Goal: Communication & Community: Answer question/provide support

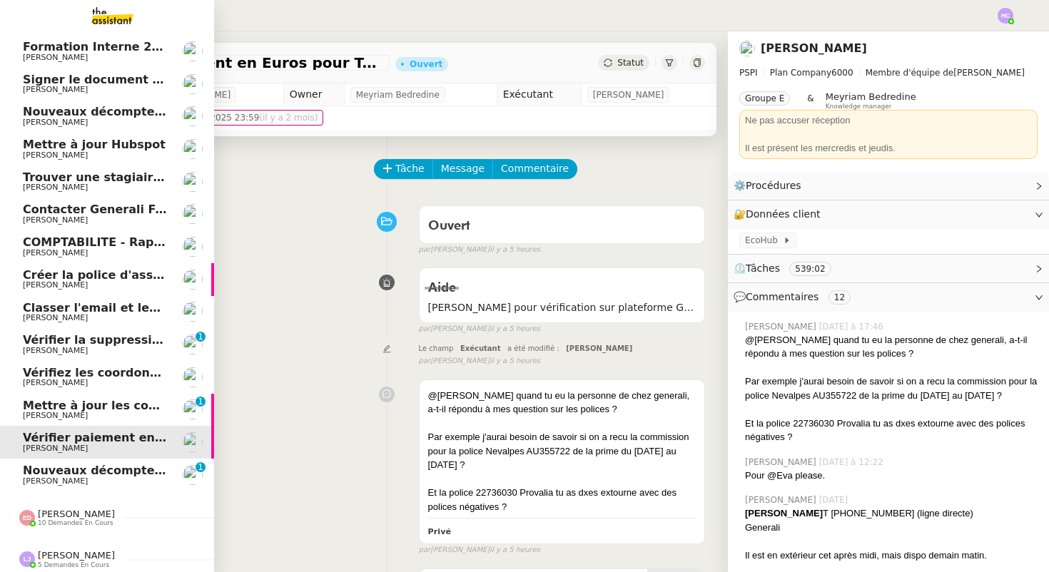
scroll to position [29, 0]
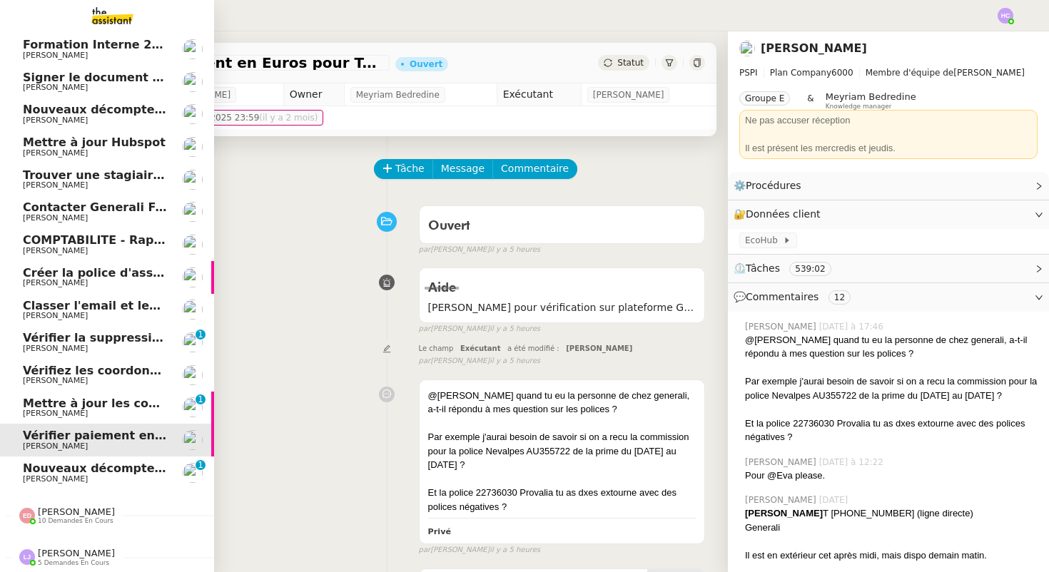
click at [61, 472] on span "Nouveaux décomptes de commissions" at bounding box center [145, 469] width 245 height 14
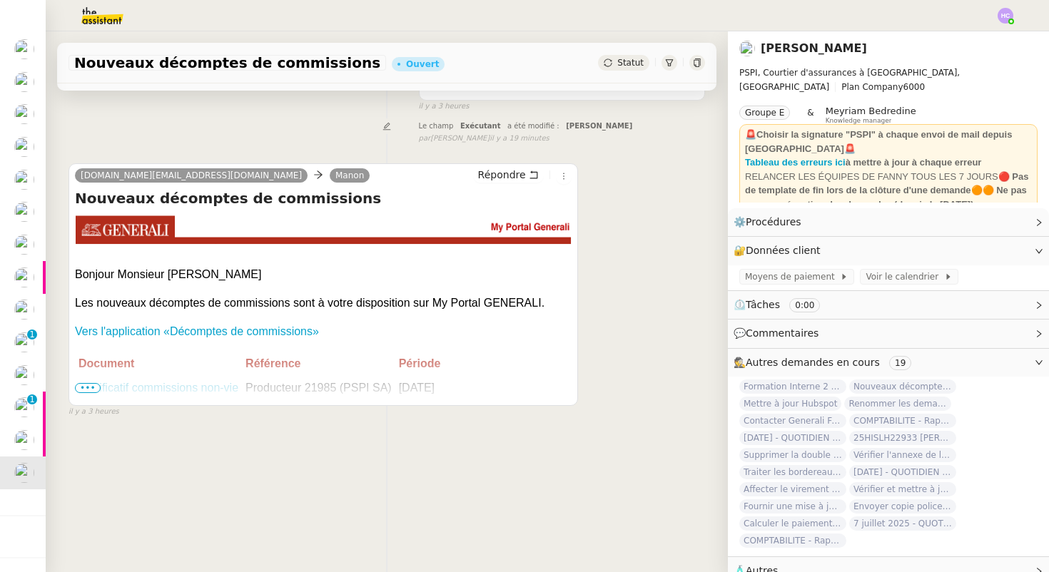
scroll to position [145, 0]
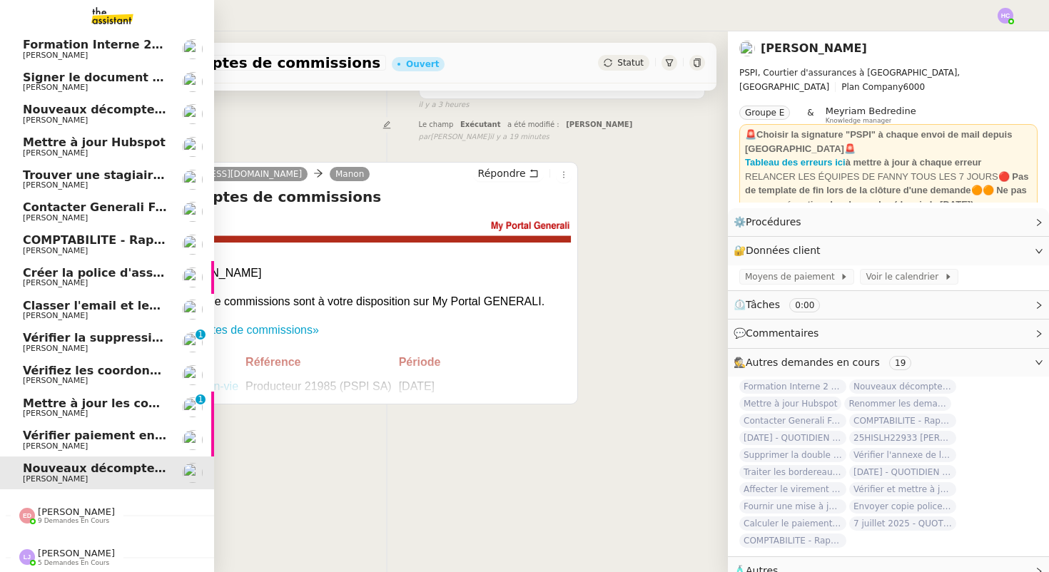
click at [50, 500] on span "[PERSON_NAME] 9 demandes en cours" at bounding box center [113, 510] width 214 height 30
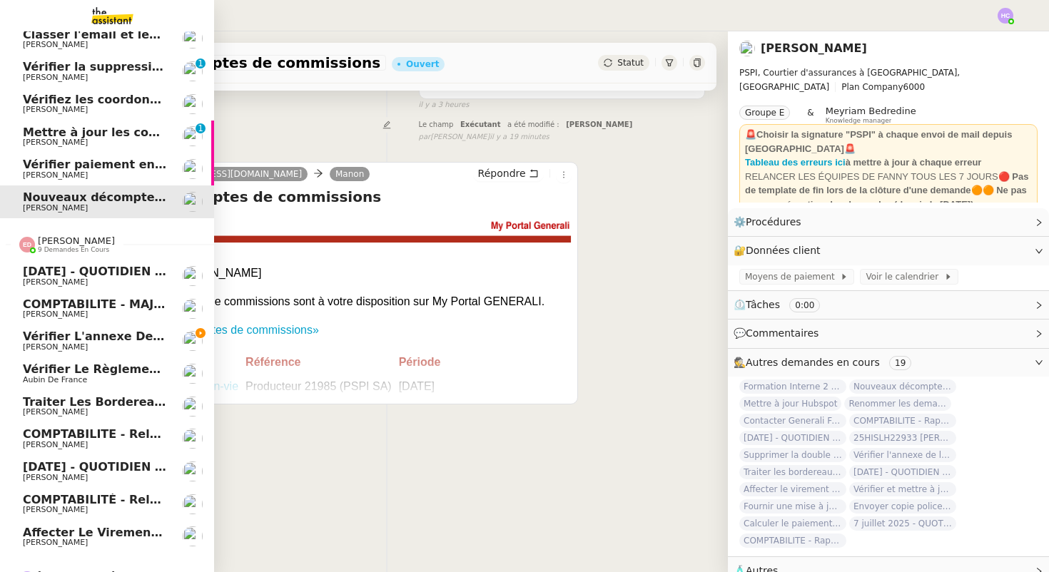
scroll to position [323, 0]
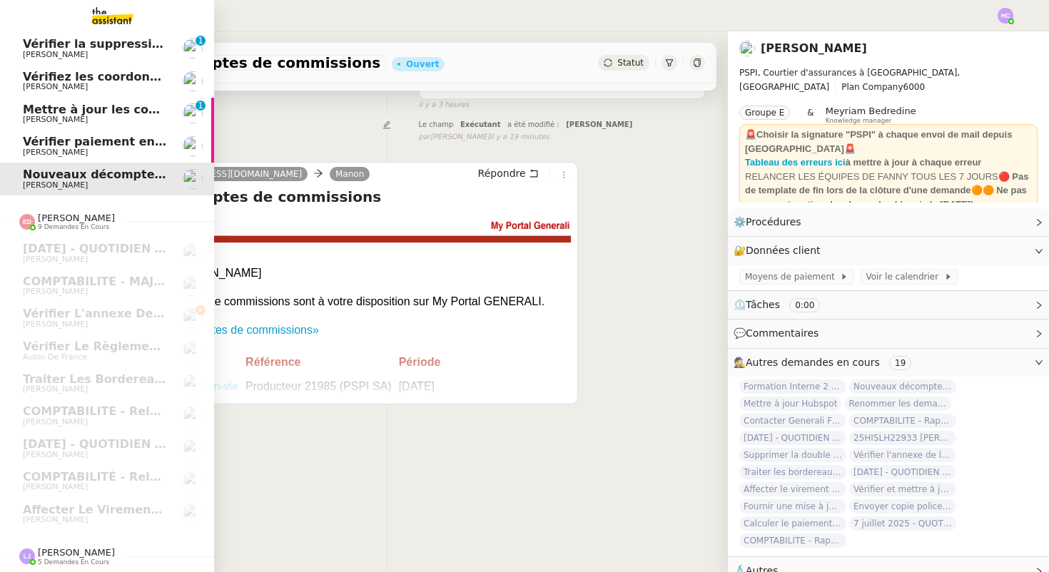
click at [58, 550] on span "[PERSON_NAME]" at bounding box center [76, 552] width 77 height 11
click at [59, 555] on span "[PERSON_NAME]" at bounding box center [76, 552] width 77 height 11
click at [66, 559] on span "5 demandes en cours" at bounding box center [73, 563] width 71 height 8
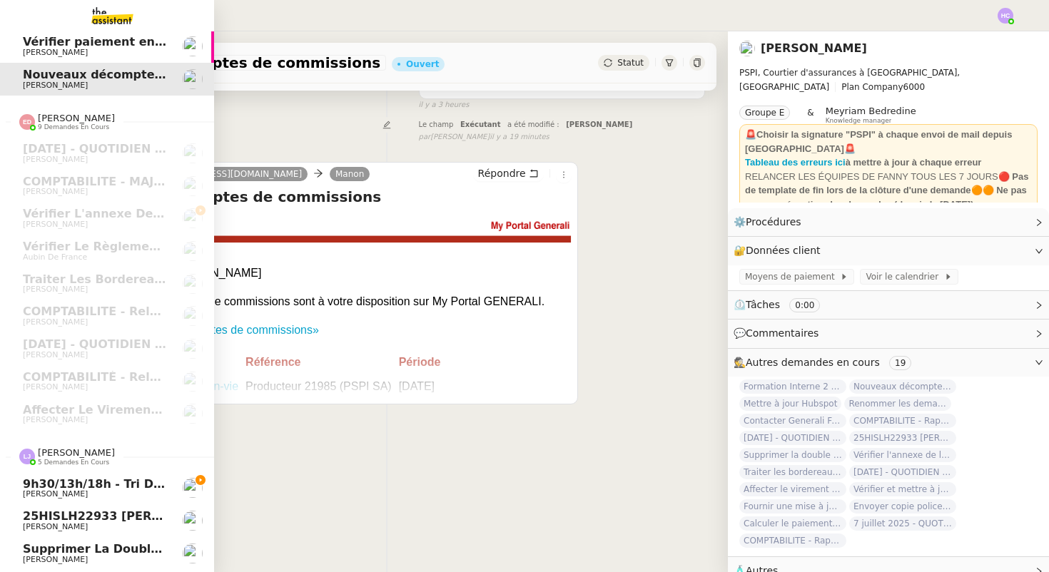
scroll to position [485, 0]
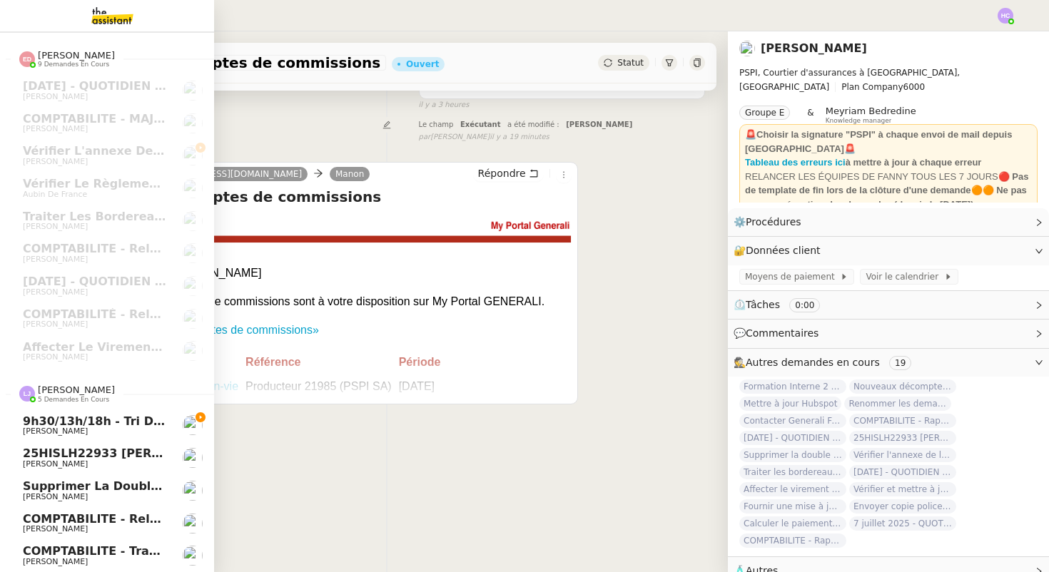
click at [92, 391] on div "[PERSON_NAME] 5 demandes en cours" at bounding box center [76, 394] width 77 height 19
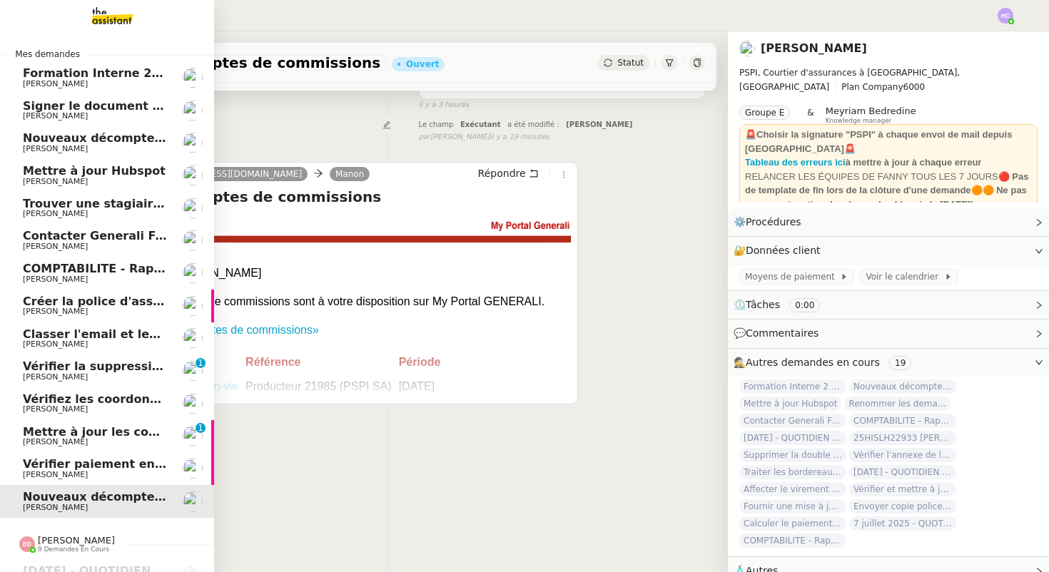
scroll to position [323, 0]
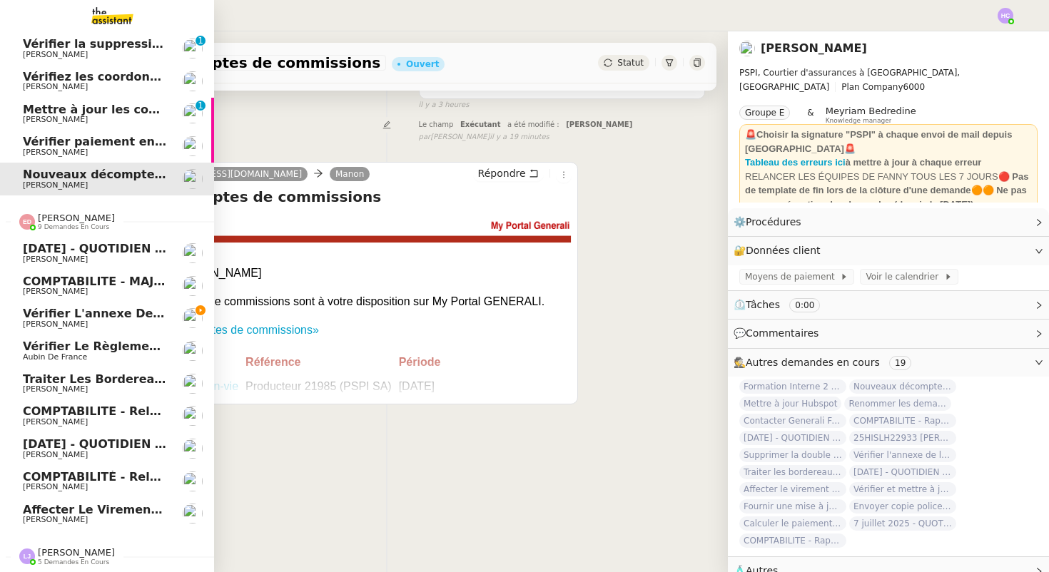
click at [59, 237] on link "[DATE] - QUOTIDIEN - OPAL - Gestion de la boîte mail OPAL [PERSON_NAME]" at bounding box center [107, 253] width 214 height 33
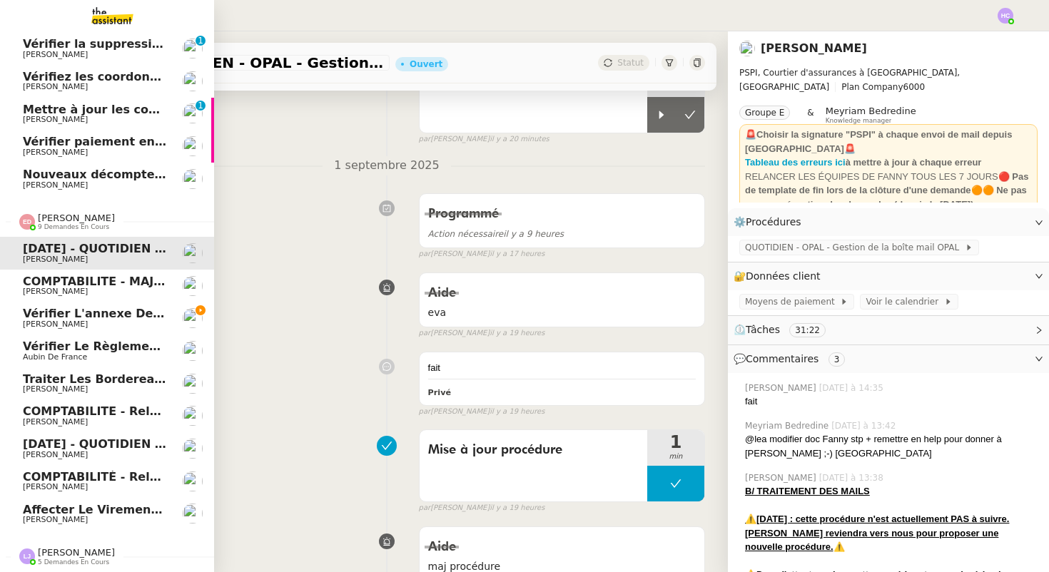
click at [68, 221] on span "[PERSON_NAME]" at bounding box center [76, 218] width 77 height 11
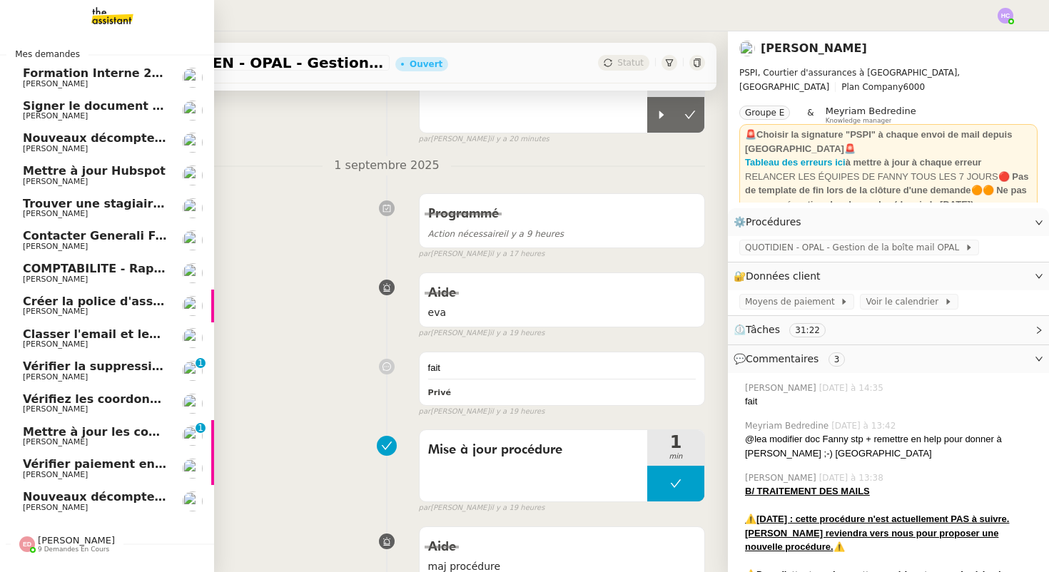
click at [89, 73] on span "Formation Interne 2 - [PERSON_NAME]" at bounding box center [147, 73] width 248 height 14
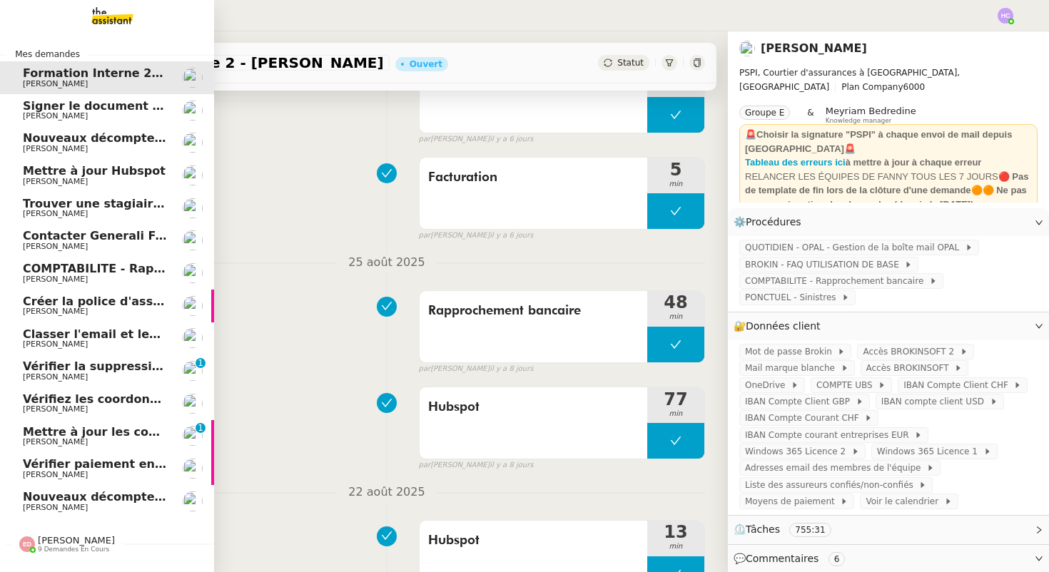
click at [59, 111] on span "Signer le document par [PERSON_NAME]" at bounding box center [153, 106] width 261 height 14
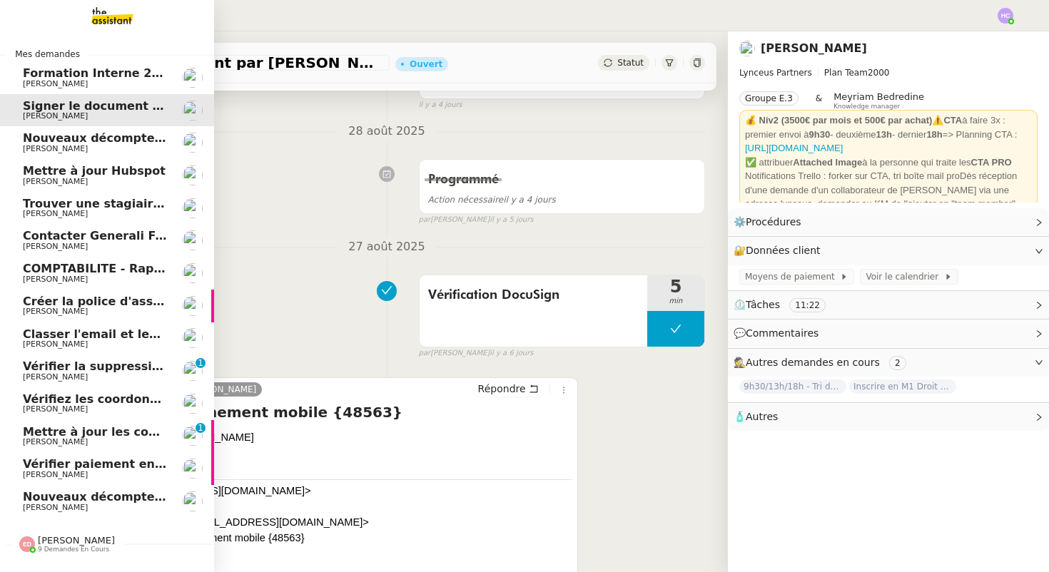
click at [57, 143] on span "Nouveaux décomptes de commissions" at bounding box center [145, 138] width 245 height 14
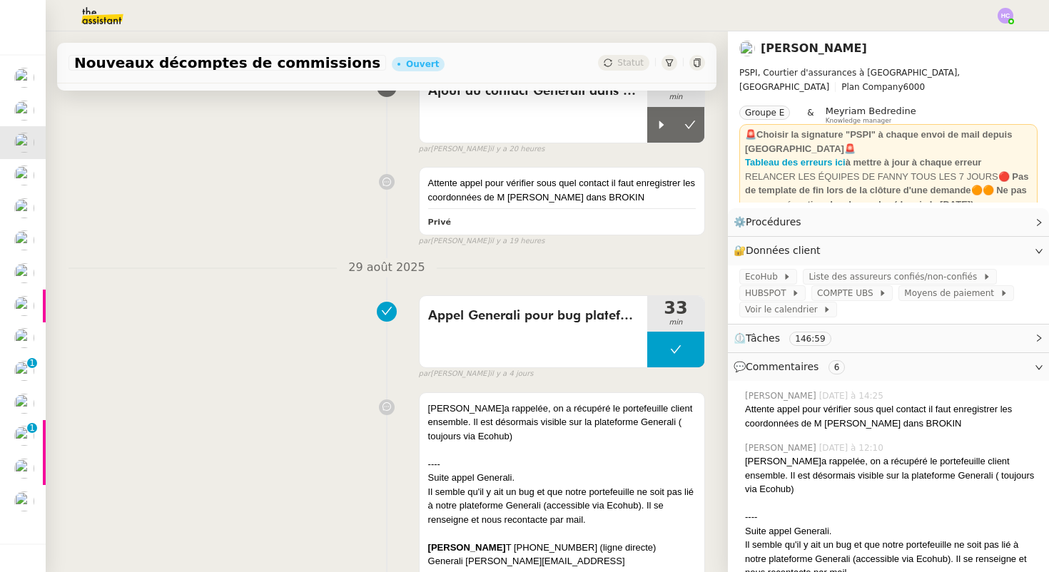
scroll to position [134, 0]
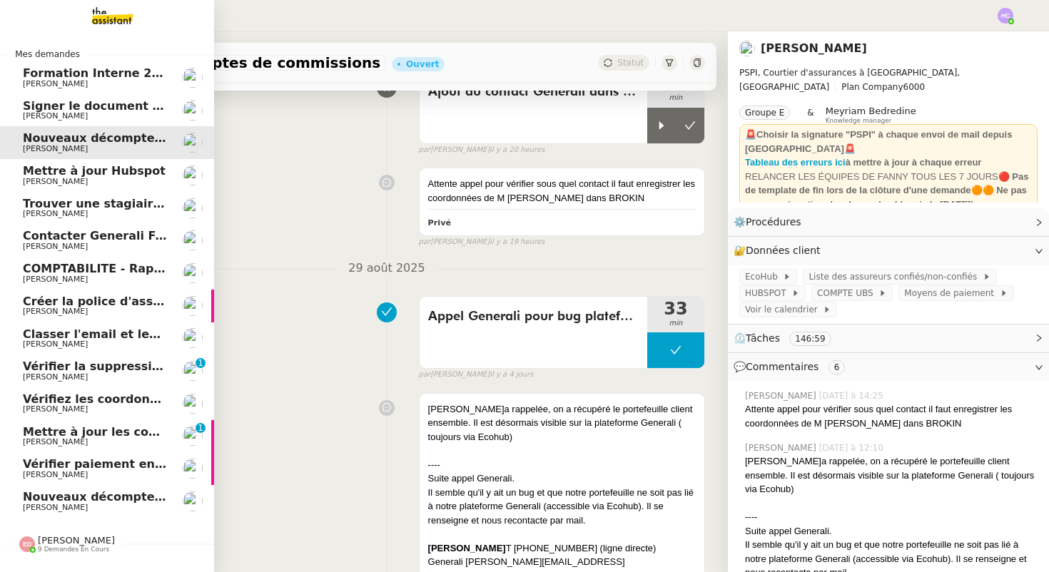
click at [71, 172] on span "Mettre à jour Hubspot" at bounding box center [94, 171] width 143 height 14
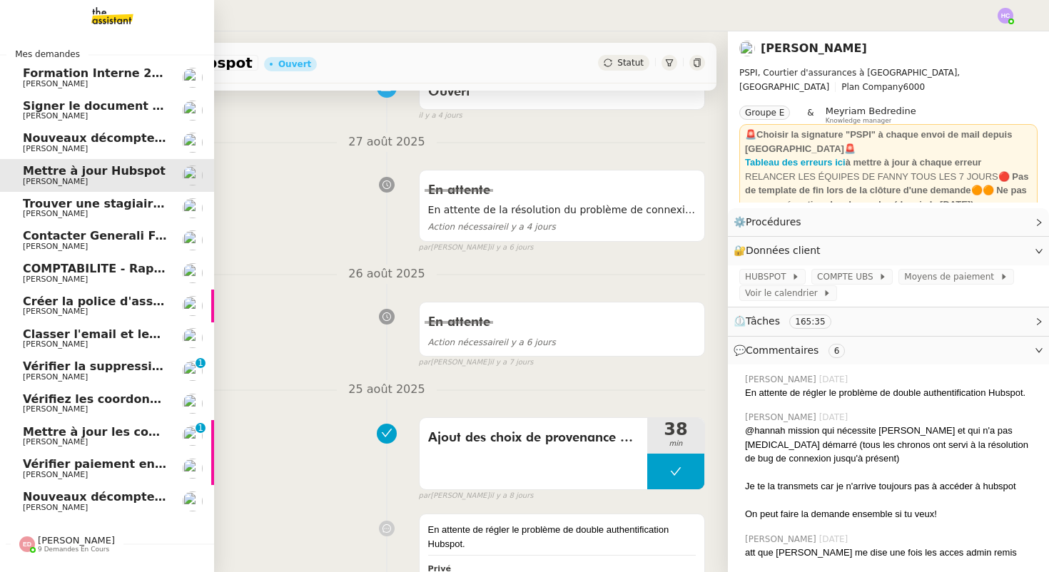
click at [71, 138] on span "Nouveaux décomptes de commissions" at bounding box center [145, 138] width 245 height 14
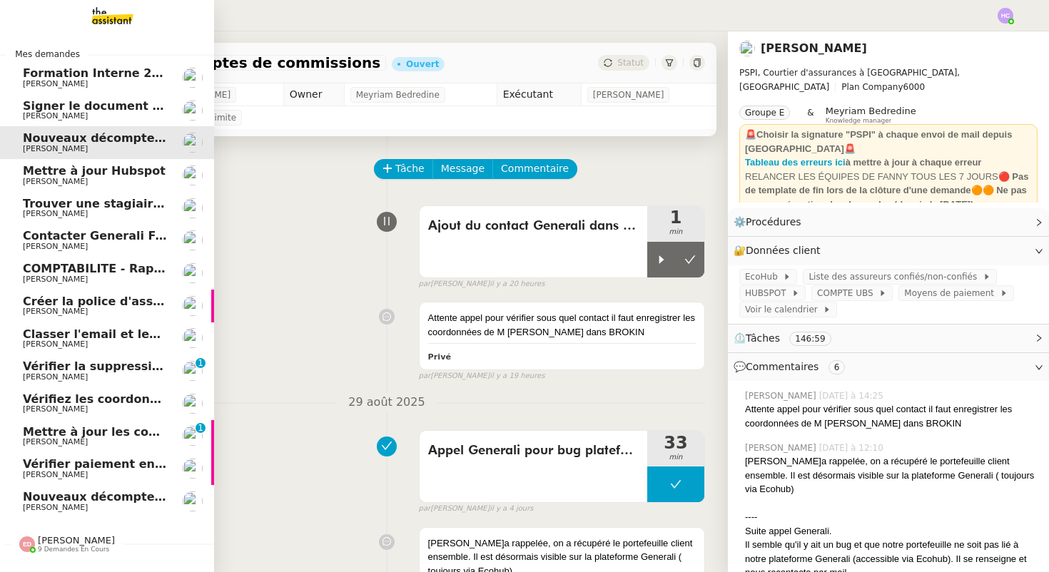
click at [61, 369] on span "Vérifier la suppression de la facture 24178" at bounding box center [160, 367] width 275 height 14
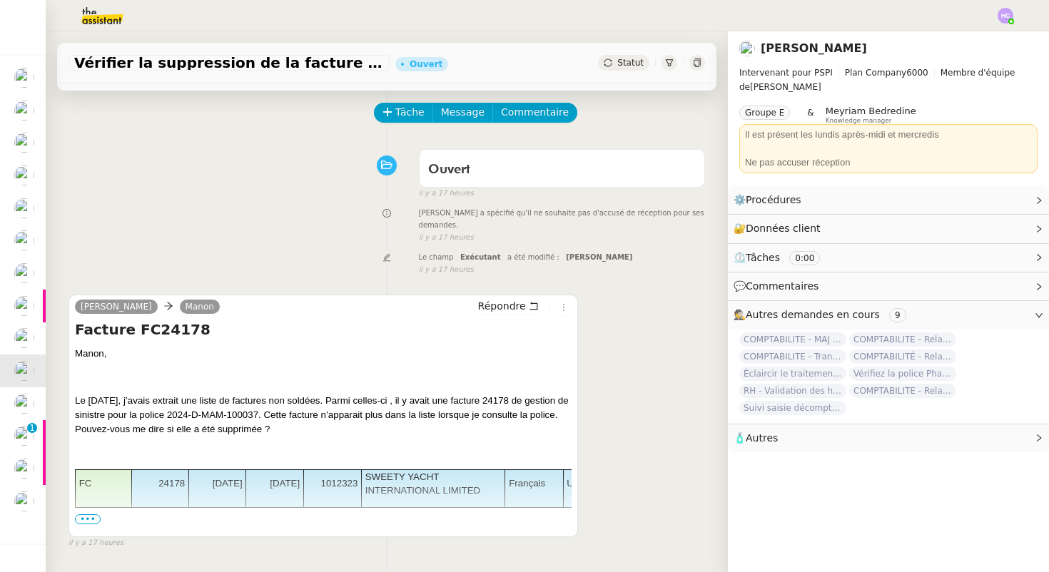
scroll to position [66, 0]
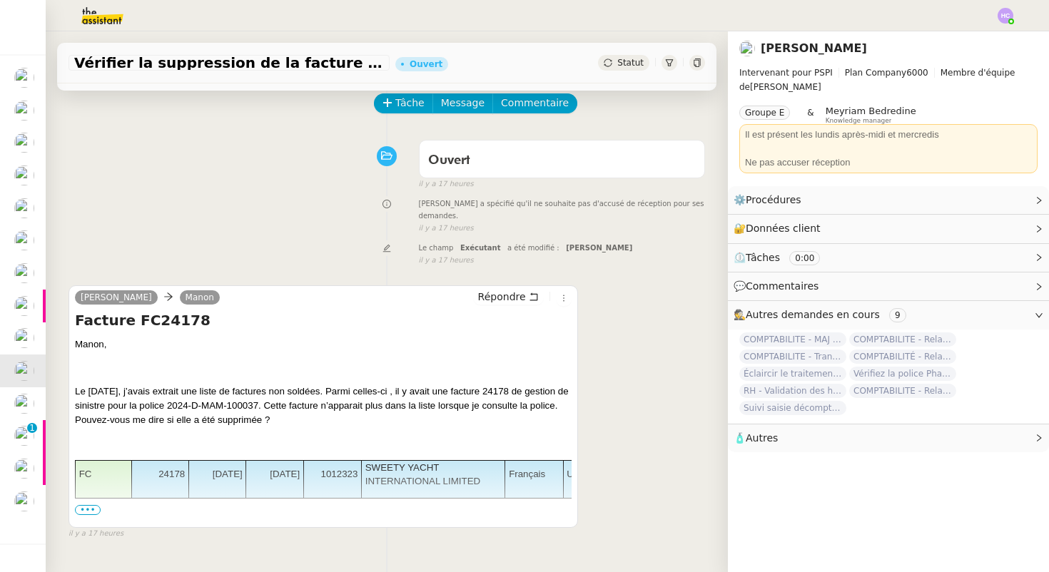
click at [87, 509] on span "•••" at bounding box center [88, 510] width 26 height 10
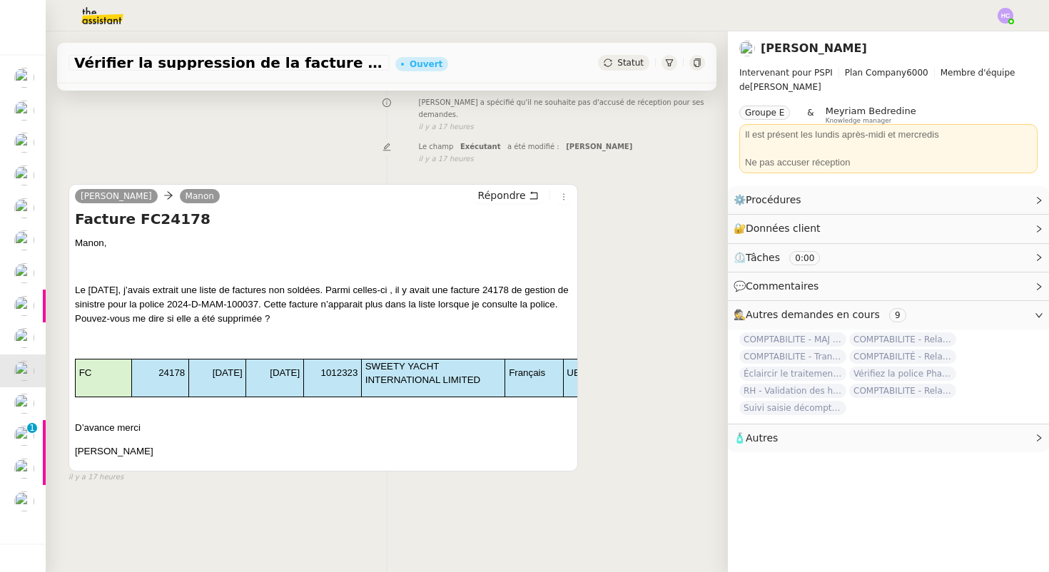
scroll to position [181, 0]
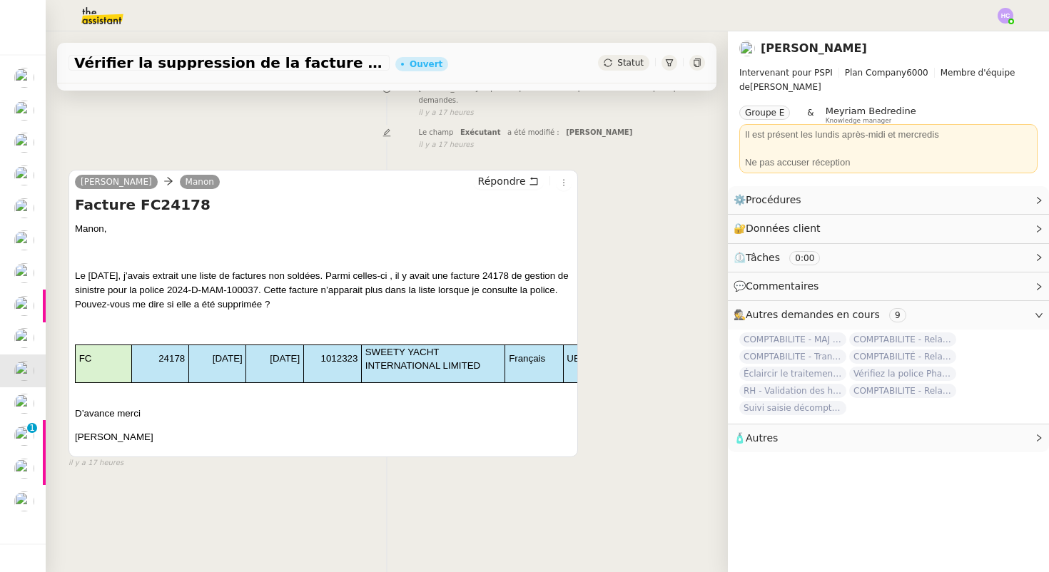
click at [487, 360] on p "SWEETY YACHT INTERNATIONAL LIMITED" at bounding box center [433, 359] width 136 height 29
click at [512, 252] on p at bounding box center [323, 253] width 497 height 14
click at [486, 351] on p "SWEETY YACHT INTERNATIONAL LIMITED" at bounding box center [433, 359] width 136 height 29
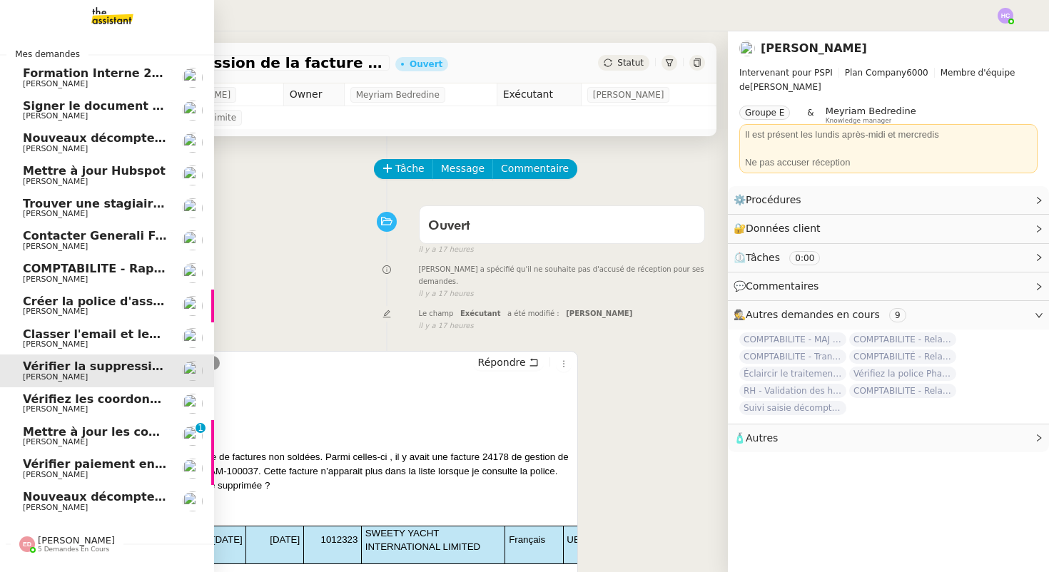
click at [116, 111] on span "Signer le document par [PERSON_NAME]" at bounding box center [153, 106] width 261 height 14
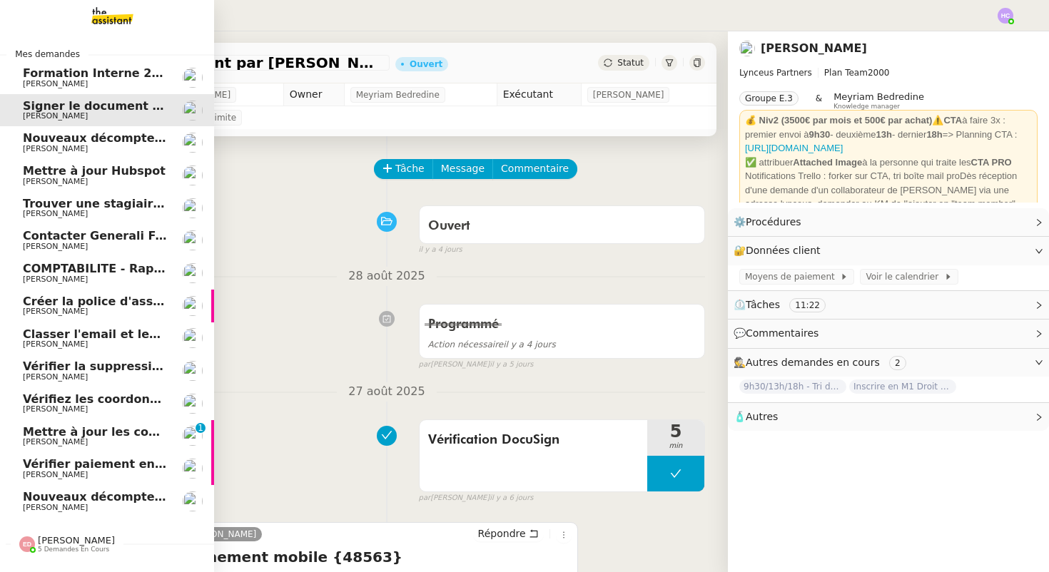
click at [106, 139] on span "Nouveaux décomptes de commissions" at bounding box center [145, 138] width 245 height 14
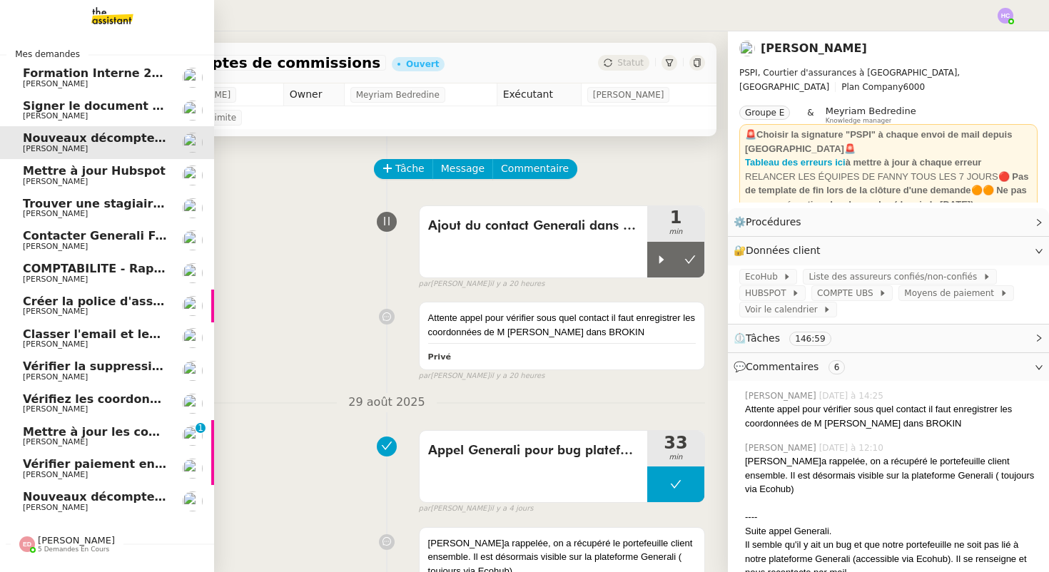
click at [113, 173] on span "Mettre à jour Hubspot" at bounding box center [94, 171] width 143 height 14
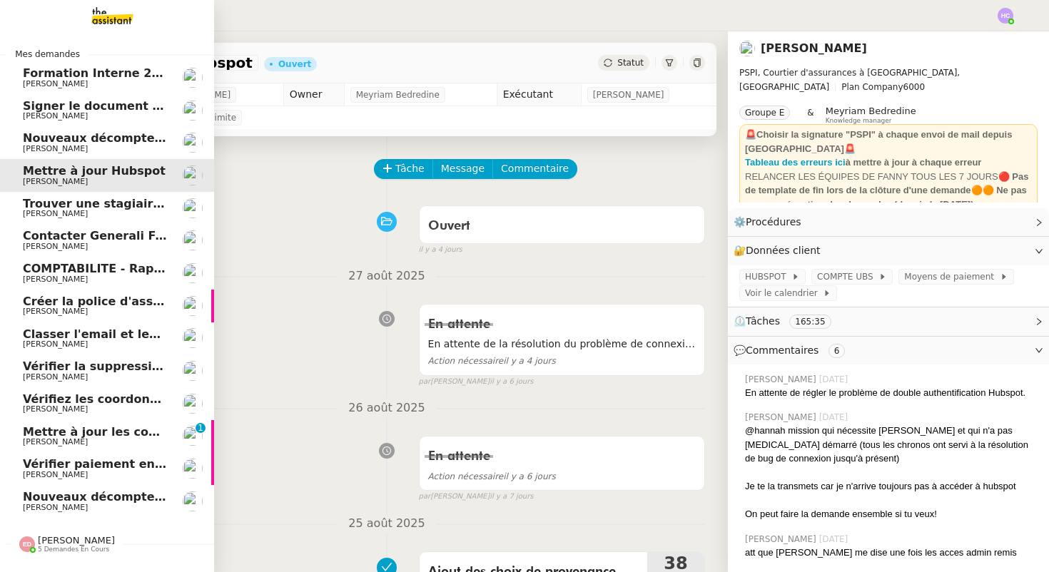
click at [113, 203] on span "Trouver une stagiaire administrative" at bounding box center [141, 204] width 236 height 14
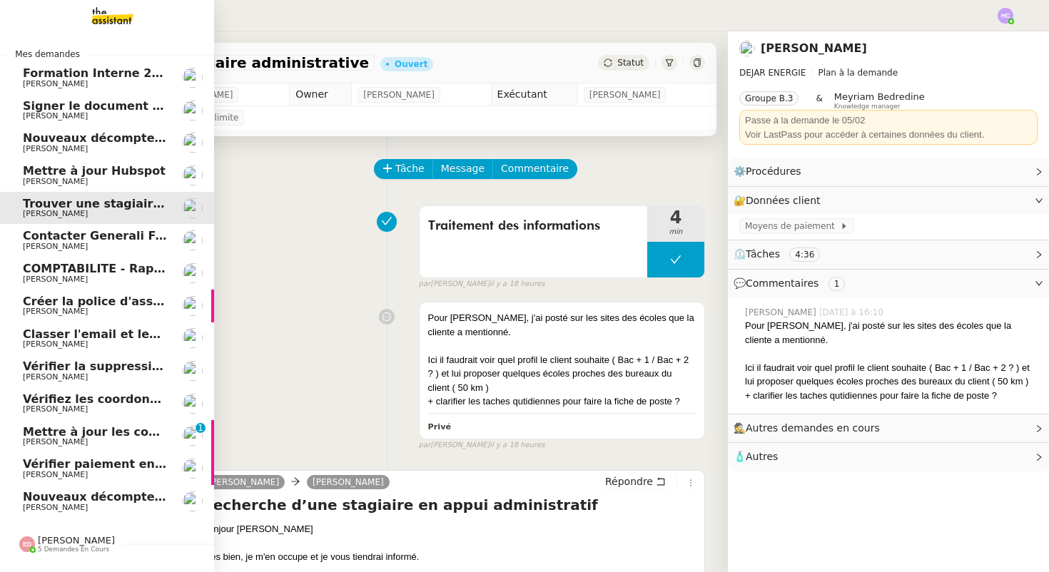
click at [77, 239] on span "Contacter Generali France pour demande AU094424" at bounding box center [190, 236] width 335 height 14
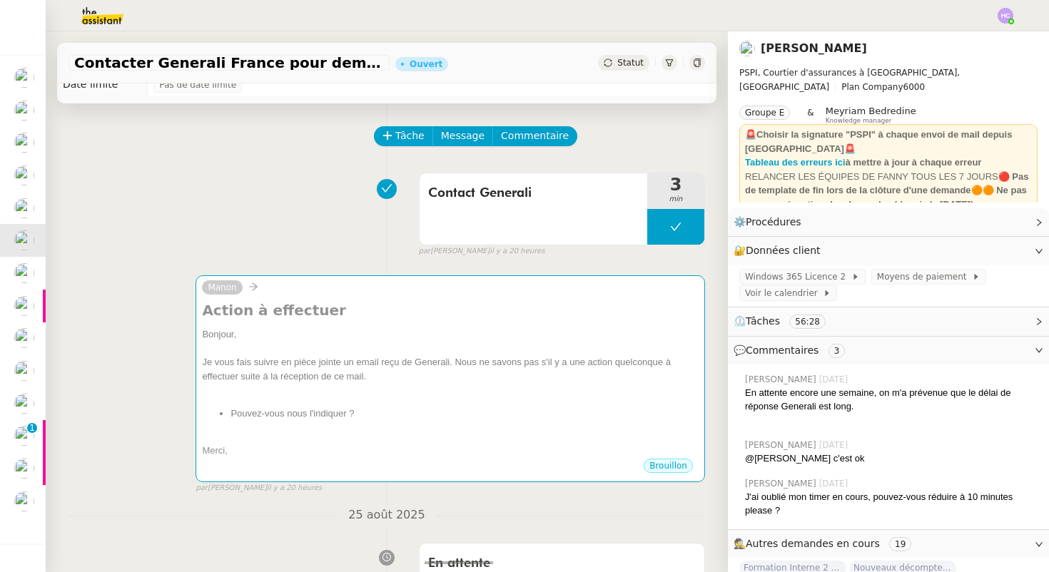
scroll to position [36, 0]
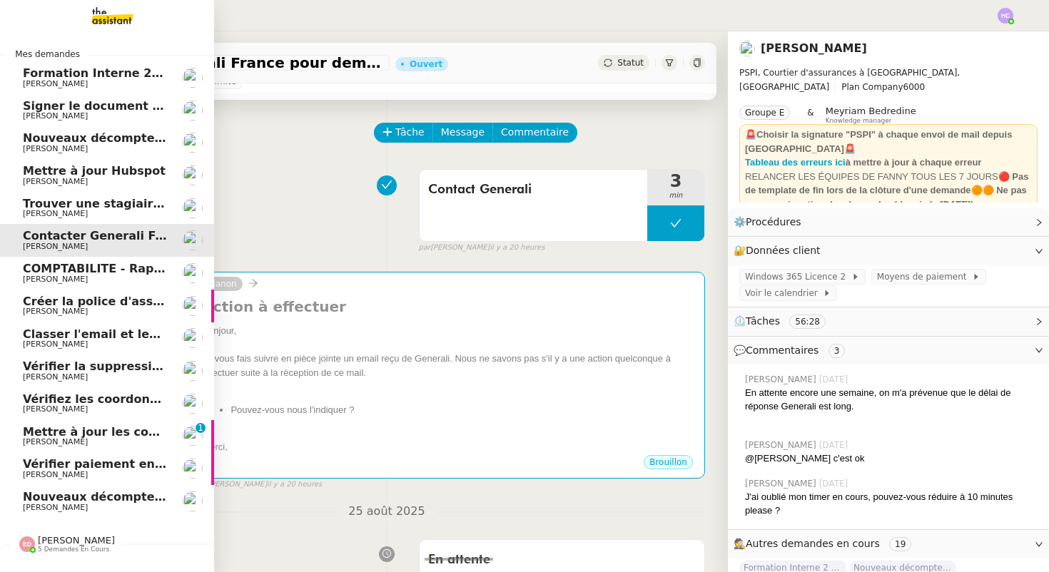
click at [76, 272] on span "COMPTABILITE - Rapprochement bancaire - [DATE]" at bounding box center [185, 269] width 325 height 14
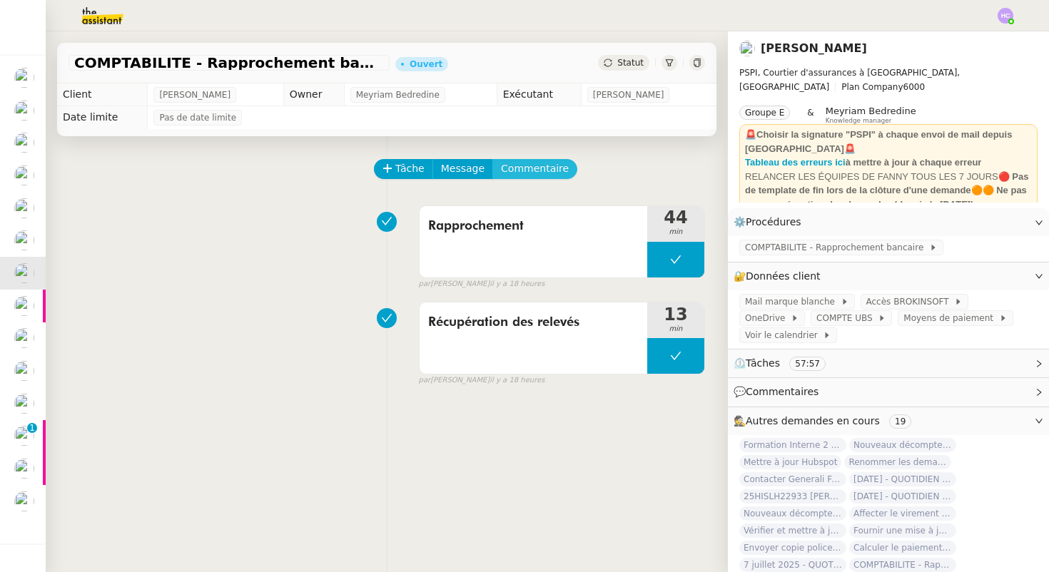
click at [547, 166] on span "Commentaire" at bounding box center [535, 169] width 68 height 16
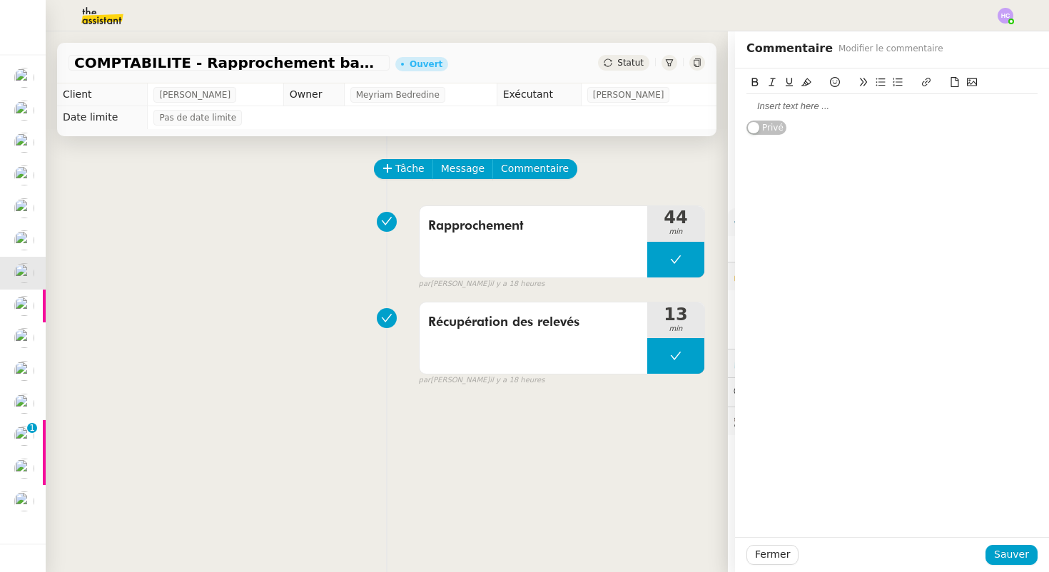
click at [769, 101] on div at bounding box center [892, 106] width 291 height 13
click at [821, 111] on div "en attente de véroification des" at bounding box center [892, 106] width 291 height 13
click at [879, 102] on div "en attente de vérification des" at bounding box center [892, 106] width 291 height 13
click at [752, 108] on div "en attente de vérification des décomptes de commission" at bounding box center [892, 106] width 291 height 13
click at [981, 107] on div "En attente de vérification des décomptes de commission" at bounding box center [892, 106] width 291 height 13
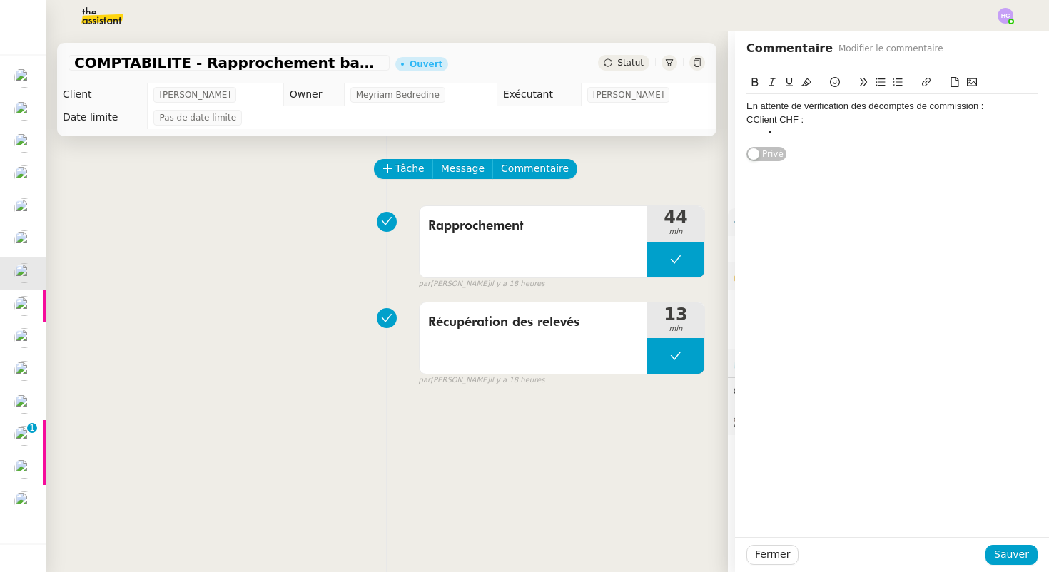
drag, startPoint x: 807, startPoint y: 118, endPoint x: 732, endPoint y: 120, distance: 75.7
click at [732, 120] on app-ticket "COMPTABILITE - Rapprochement bancaire - [DATE] Ouvert Statut Client [PERSON_NAM…" at bounding box center [547, 301] width 1003 height 541
click at [794, 132] on li at bounding box center [900, 132] width 278 height 13
click at [1006, 107] on div "En attente de vérification des décomptes de commission :" at bounding box center [892, 106] width 291 height 13
click at [791, 176] on div at bounding box center [892, 172] width 291 height 13
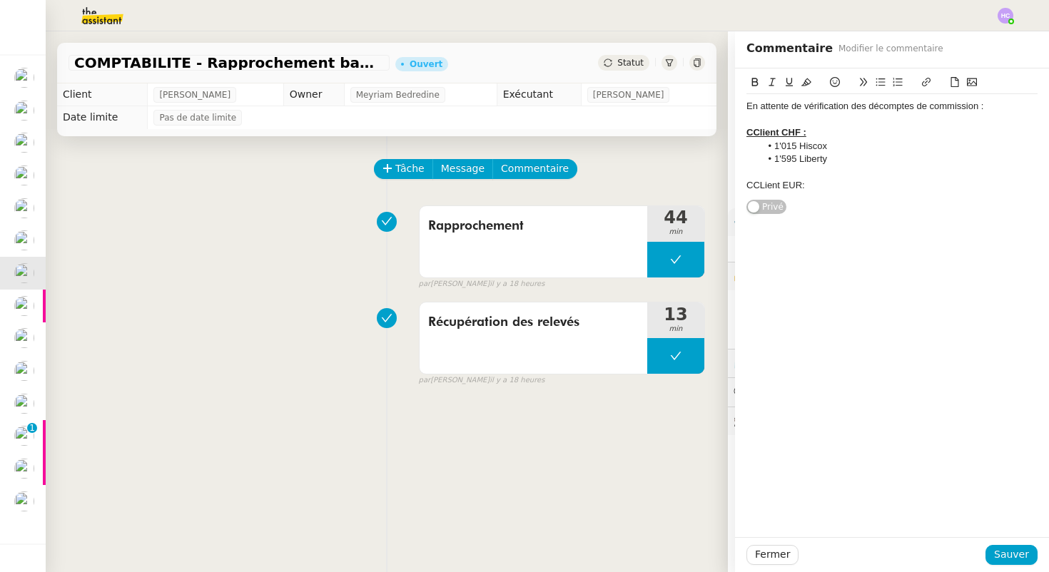
click at [764, 187] on div "CCLient EUR:" at bounding box center [892, 185] width 291 height 13
drag, startPoint x: 825, startPoint y: 189, endPoint x: 740, endPoint y: 187, distance: 85.0
click at [740, 187] on div "En attente de vérification des décomptes de commission : CClient CHF : 1'015 Hi…" at bounding box center [892, 142] width 314 height 146
click at [788, 186] on u "CClient EUR:" at bounding box center [776, 185] width 58 height 11
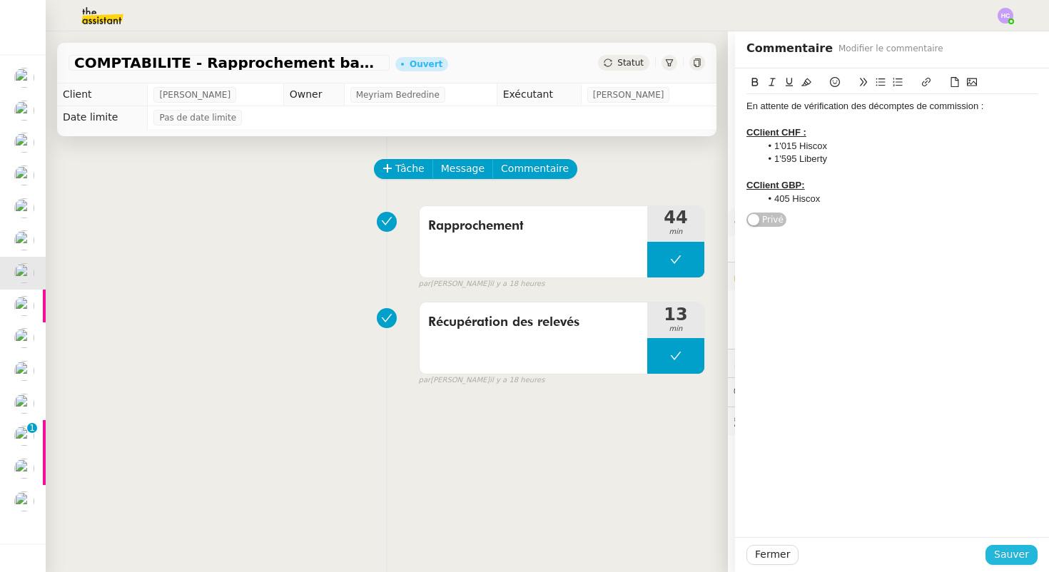
click at [997, 557] on span "Sauver" at bounding box center [1011, 555] width 35 height 16
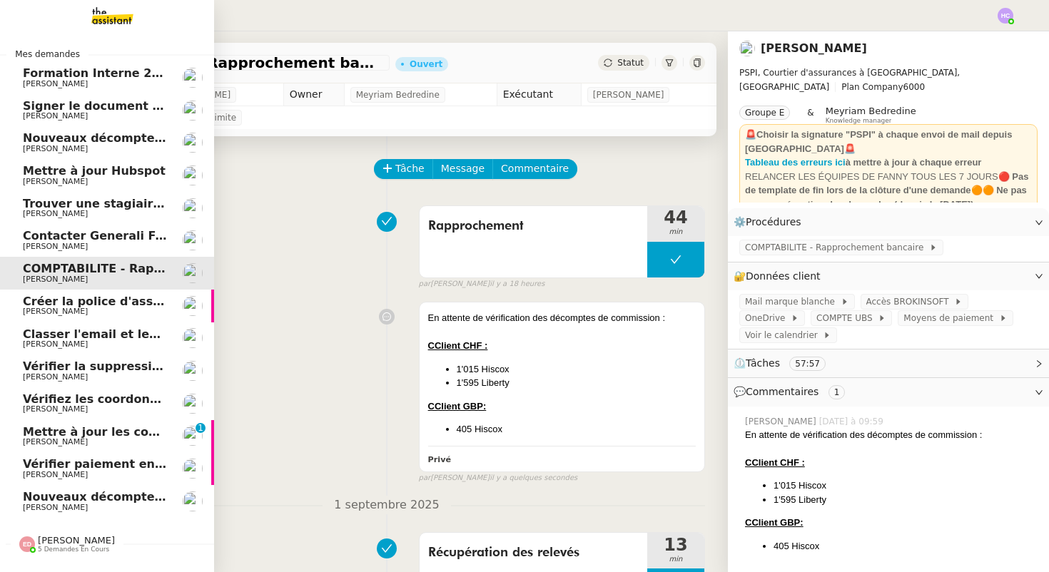
click at [39, 308] on span "[PERSON_NAME]" at bounding box center [55, 311] width 65 height 9
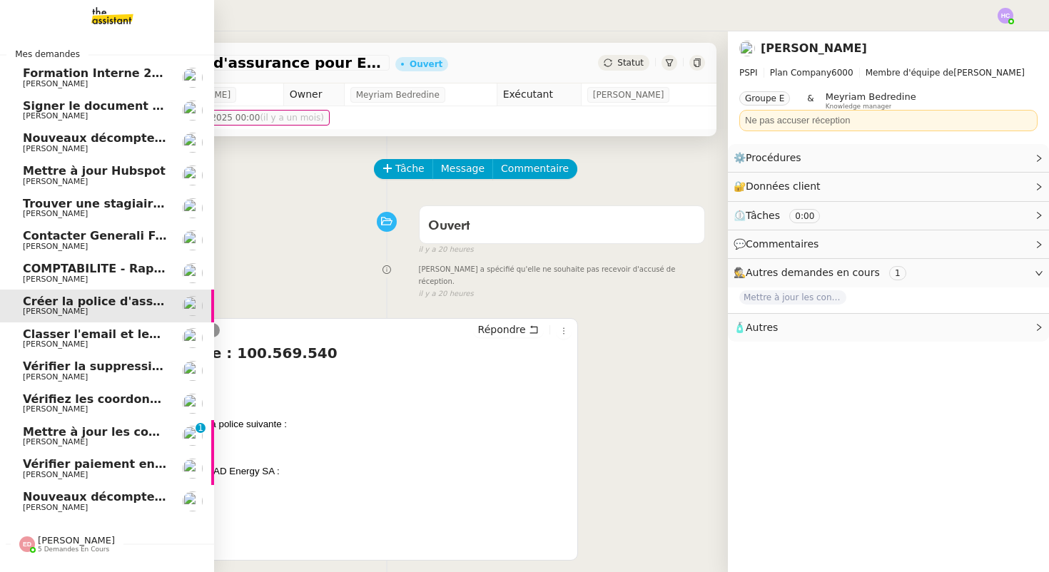
click at [50, 208] on span "Trouver une stagiaire administrative" at bounding box center [141, 204] width 236 height 14
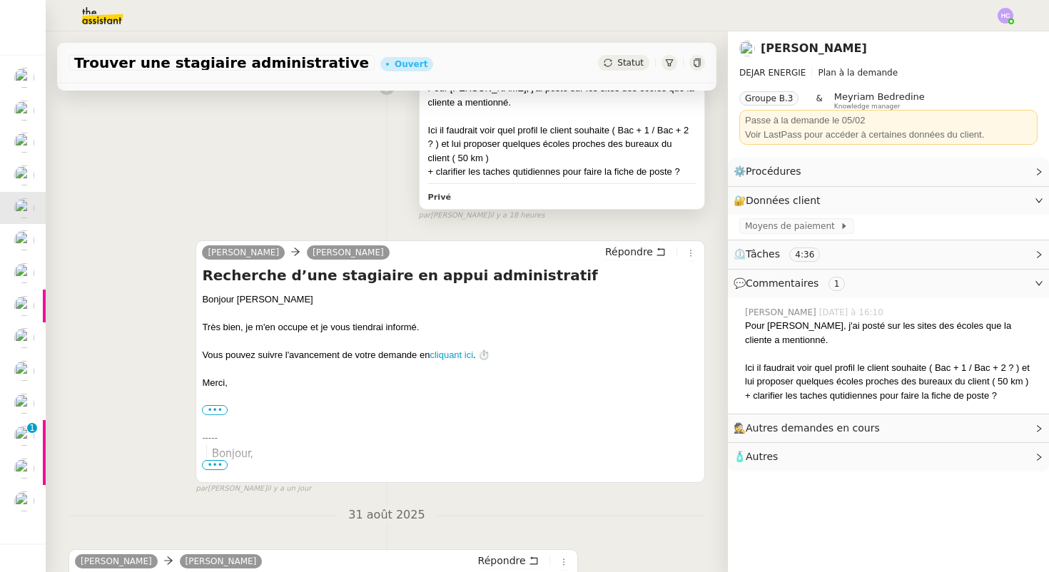
scroll to position [231, 0]
click at [495, 156] on div "Ici il faudrait voir quel profil le client souhaite ( Bac + 1 / Bac + 2 ? ) et …" at bounding box center [562, 143] width 268 height 42
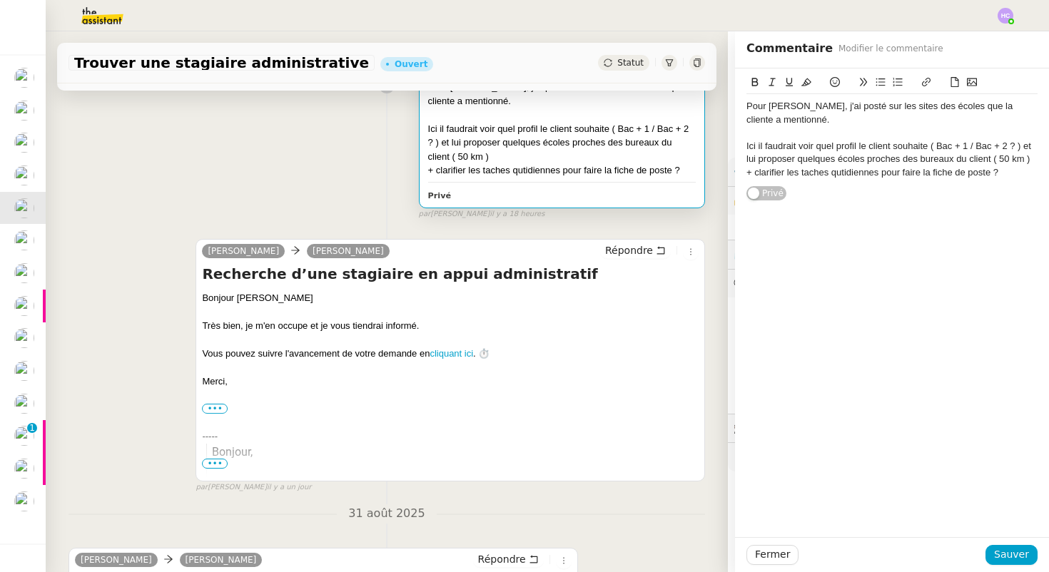
scroll to position [263, 0]
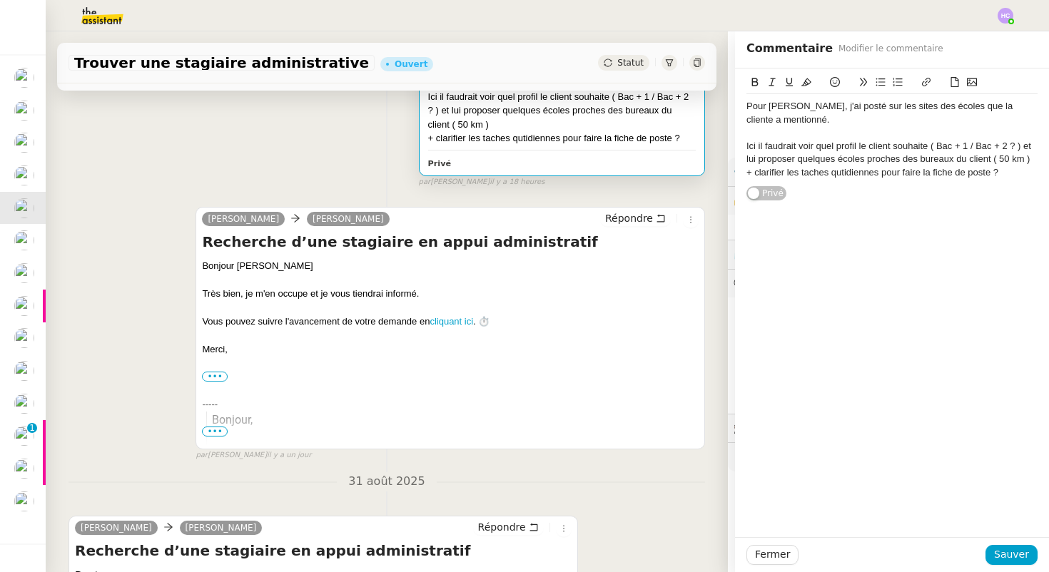
click at [320, 162] on div "Pour [PERSON_NAME], j'ai posté sur les sites des écoles que la cliente a mentio…" at bounding box center [387, 110] width 637 height 156
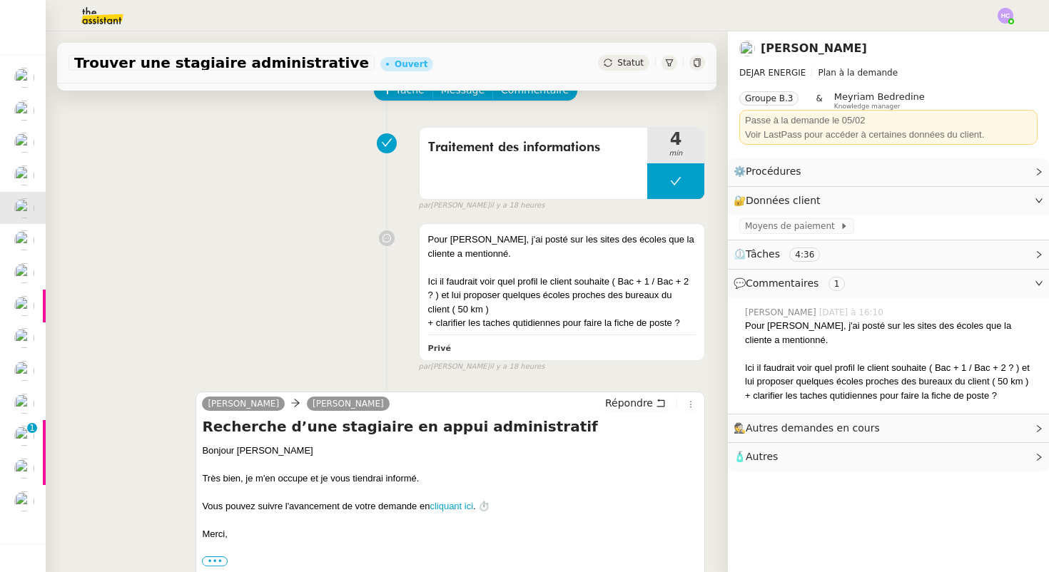
scroll to position [98, 0]
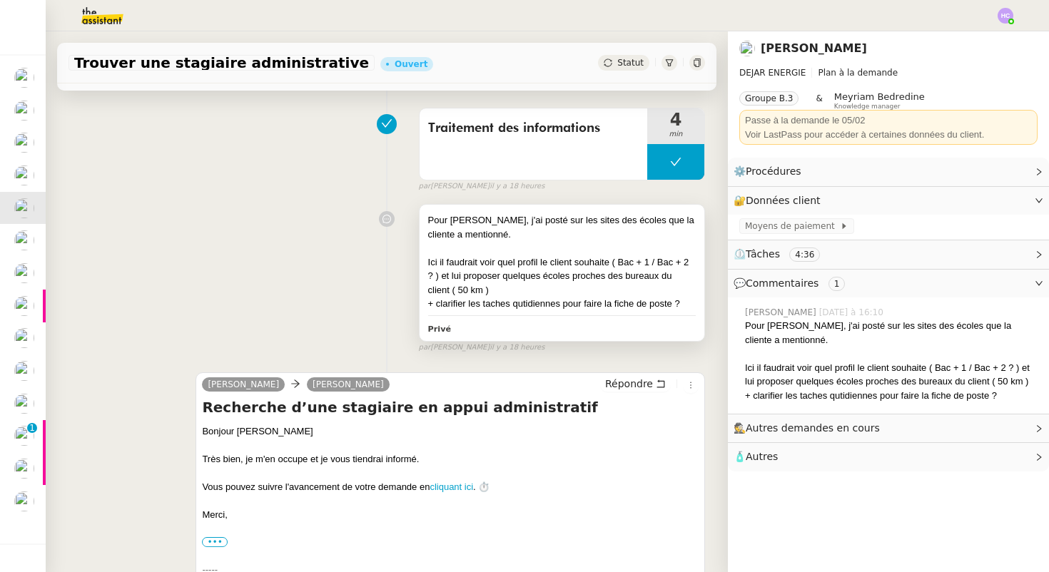
click at [554, 239] on div "Pour [PERSON_NAME], j'ai posté sur les sites des écoles que la cliente a mentio…" at bounding box center [562, 227] width 268 height 28
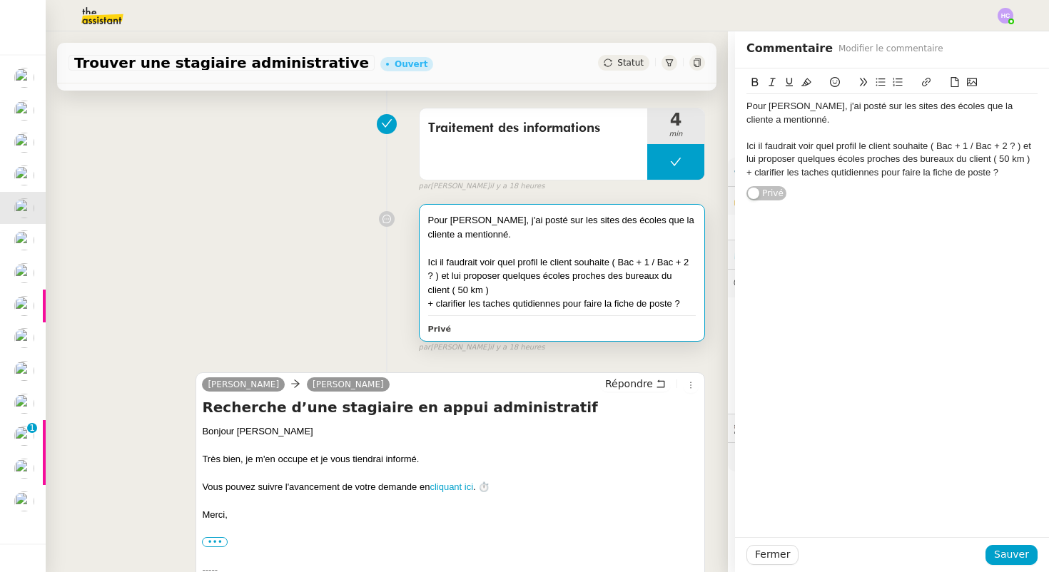
click at [334, 265] on div "Pour [PERSON_NAME], j'ai posté sur les sites des écoles que la cliente a mentio…" at bounding box center [387, 276] width 637 height 156
